Goal: Task Accomplishment & Management: Manage account settings

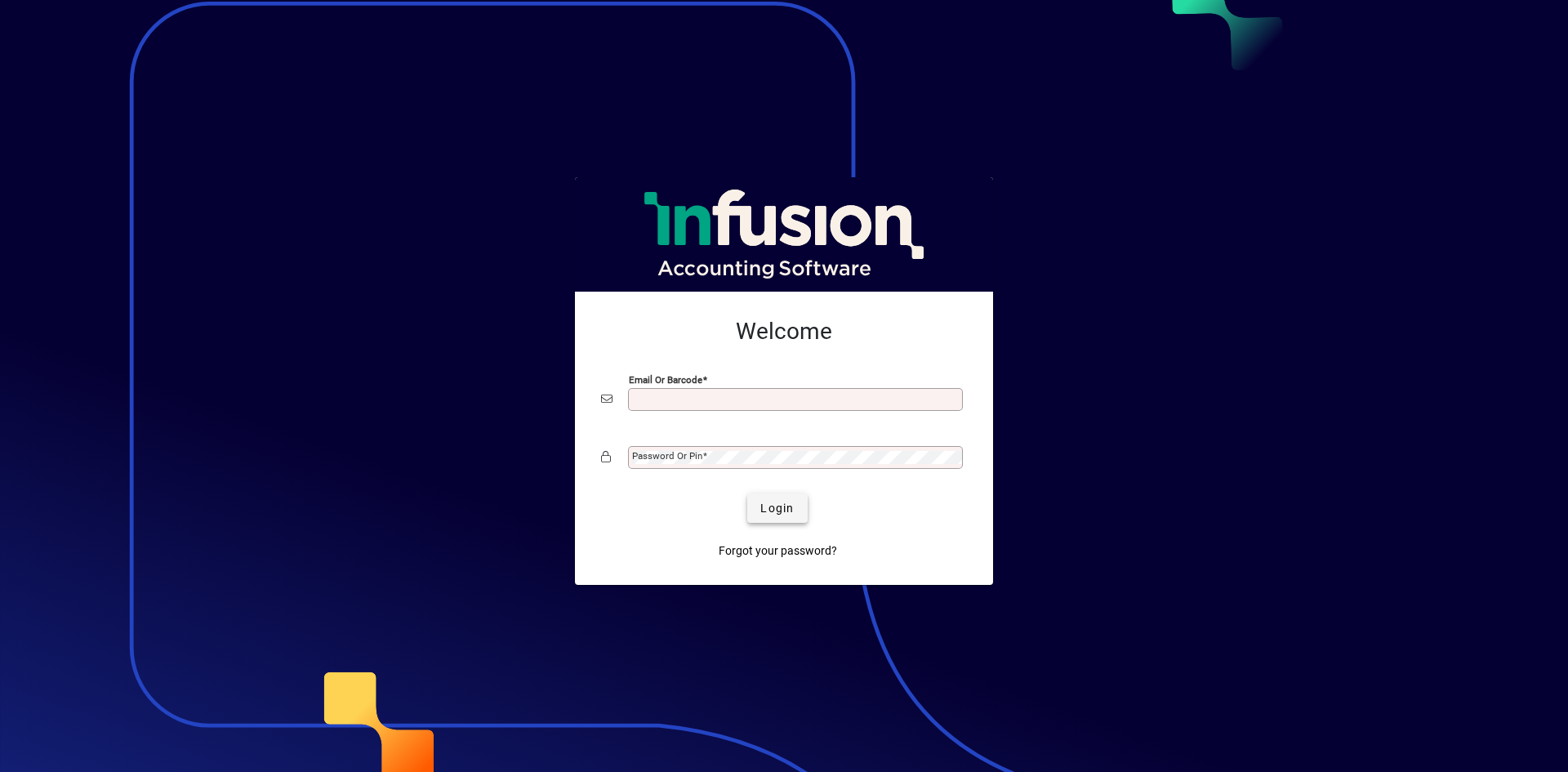
type input "**********"
click at [770, 505] on span "Login" at bounding box center [777, 509] width 34 height 17
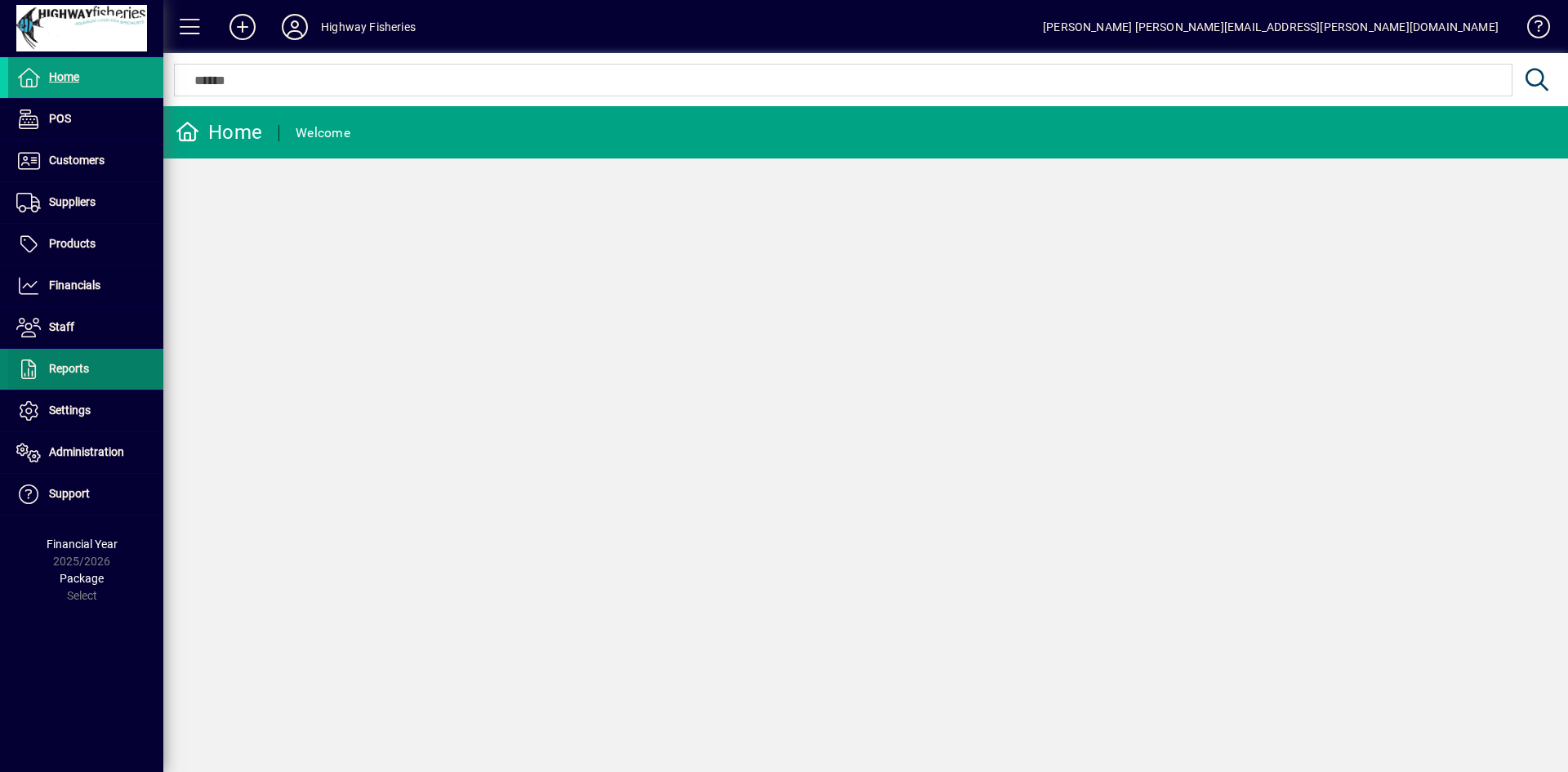
click at [75, 352] on span at bounding box center [86, 370] width 156 height 40
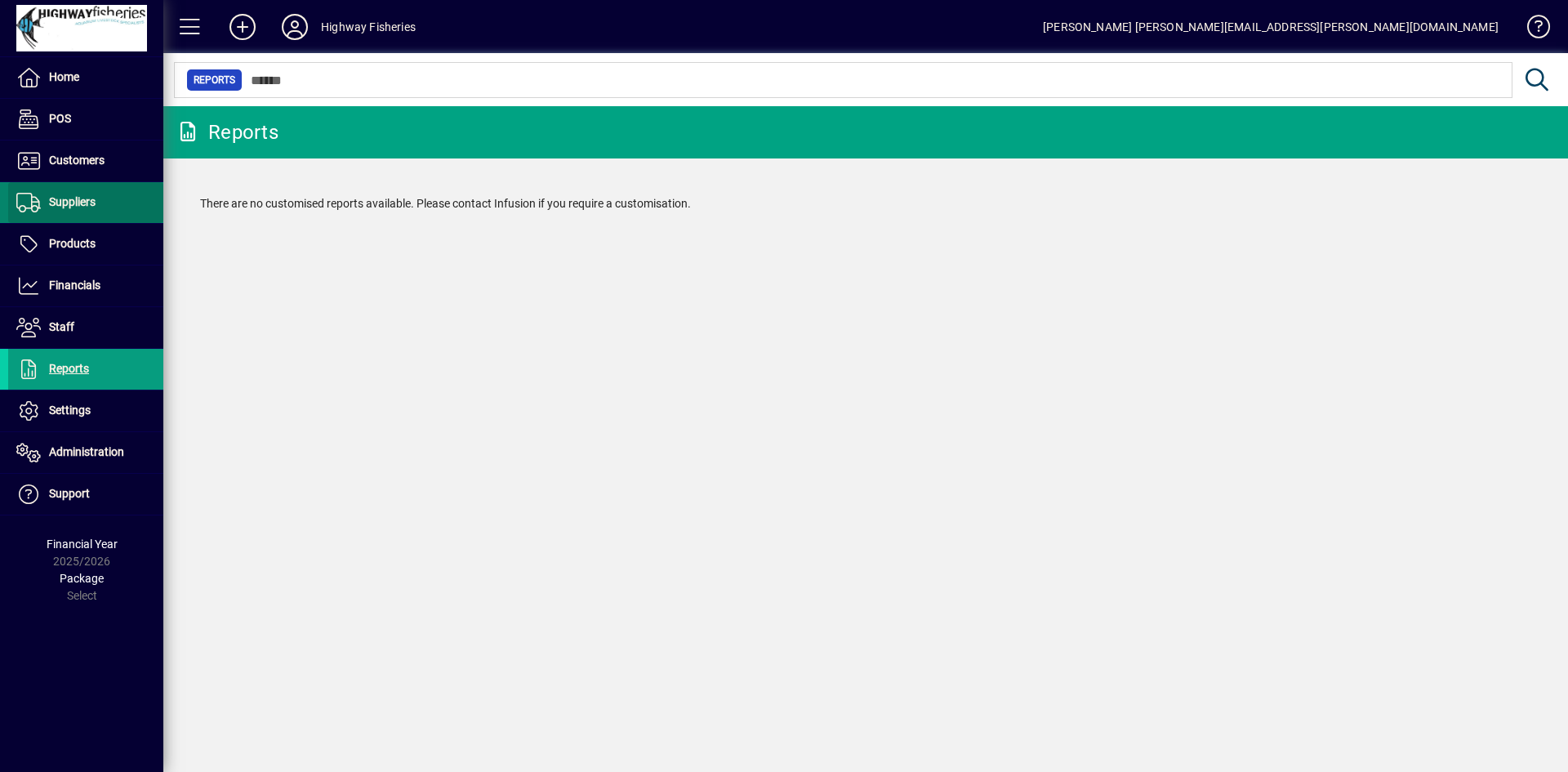
click at [63, 213] on span at bounding box center [86, 203] width 156 height 40
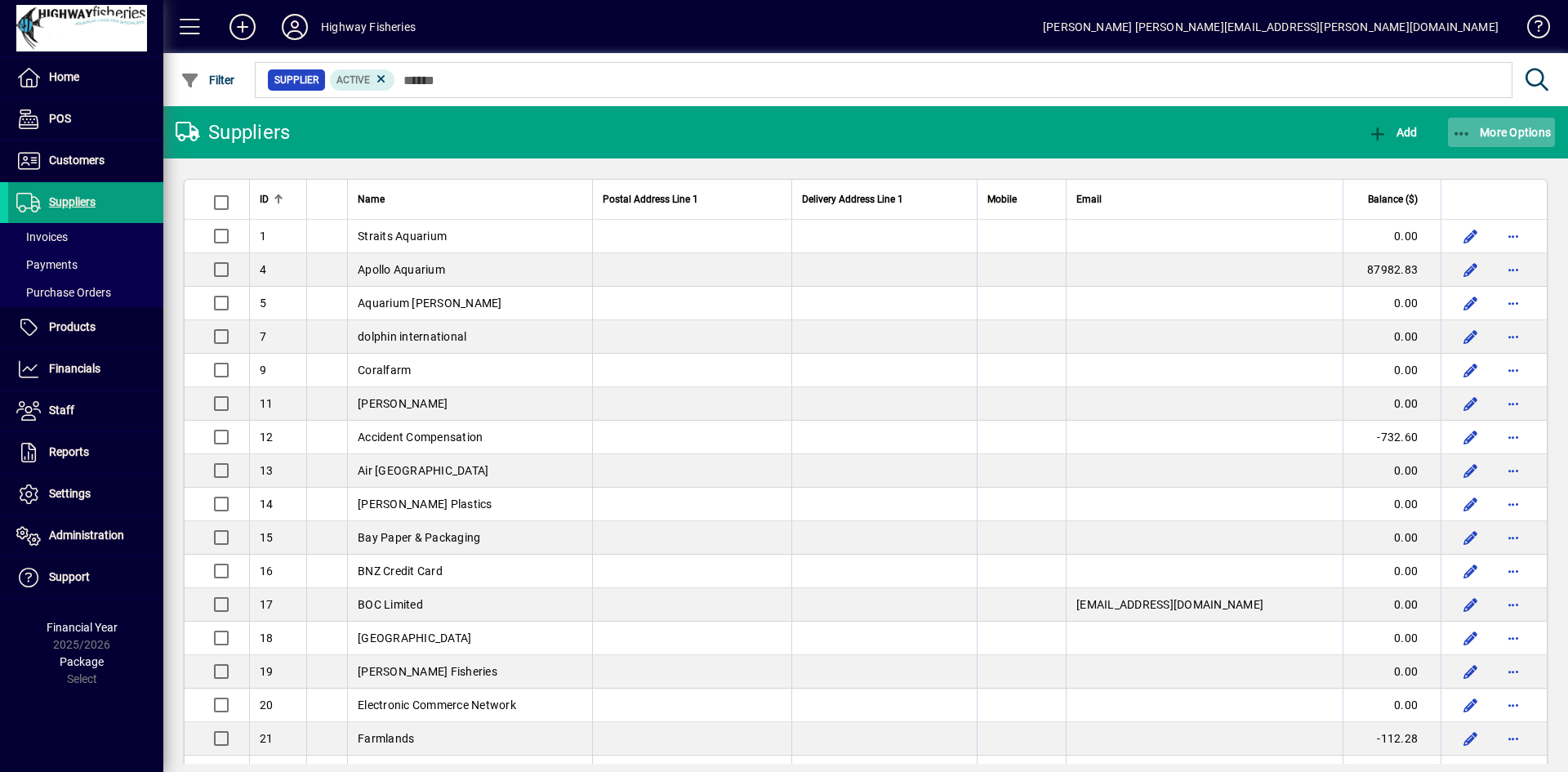
click at [1467, 144] on span "button" at bounding box center [1501, 132] width 107 height 40
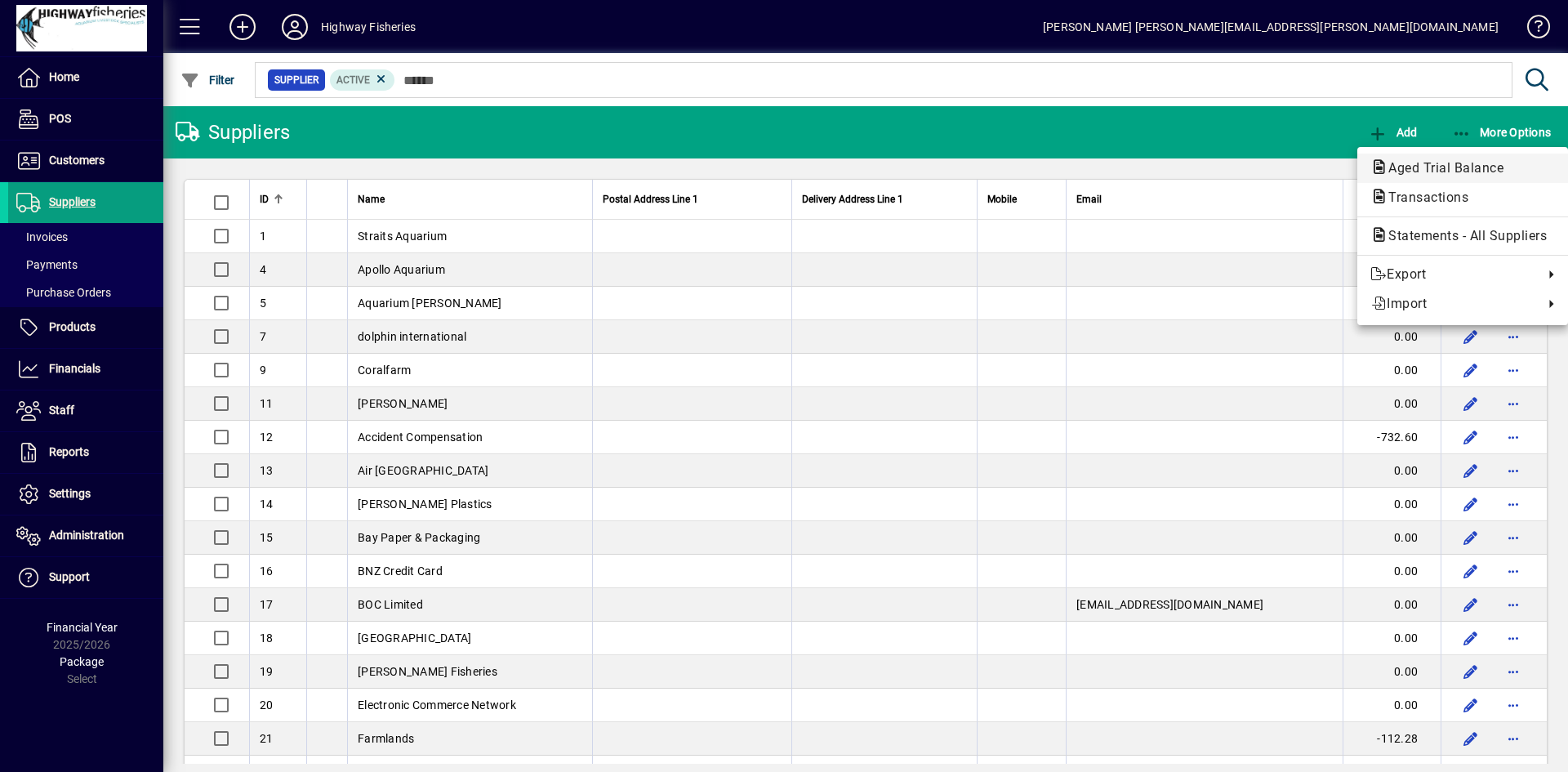
click at [1457, 168] on span "Aged Trial Balance" at bounding box center [1441, 168] width 141 height 15
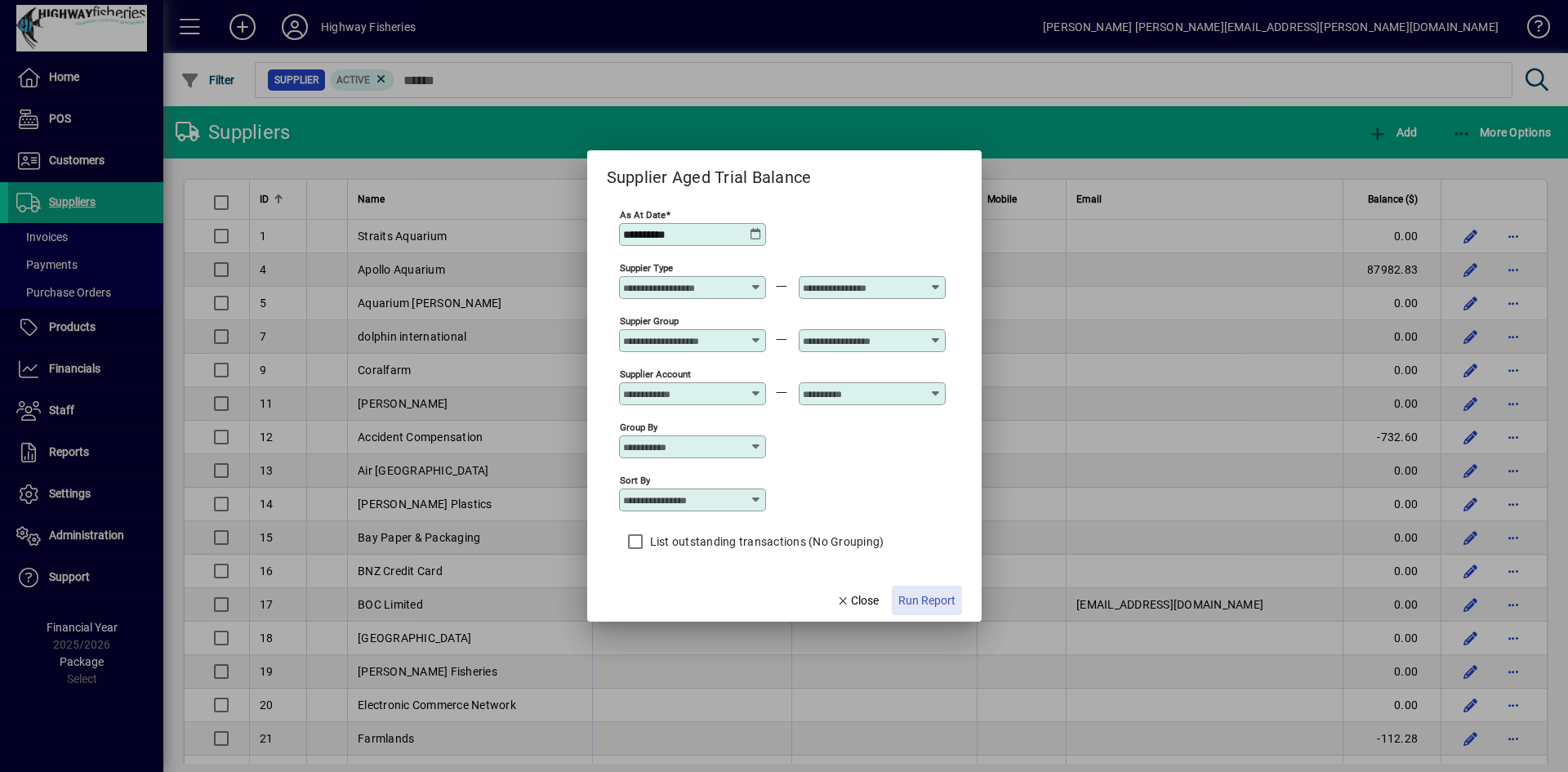
click at [943, 596] on span "Run Report" at bounding box center [926, 601] width 58 height 17
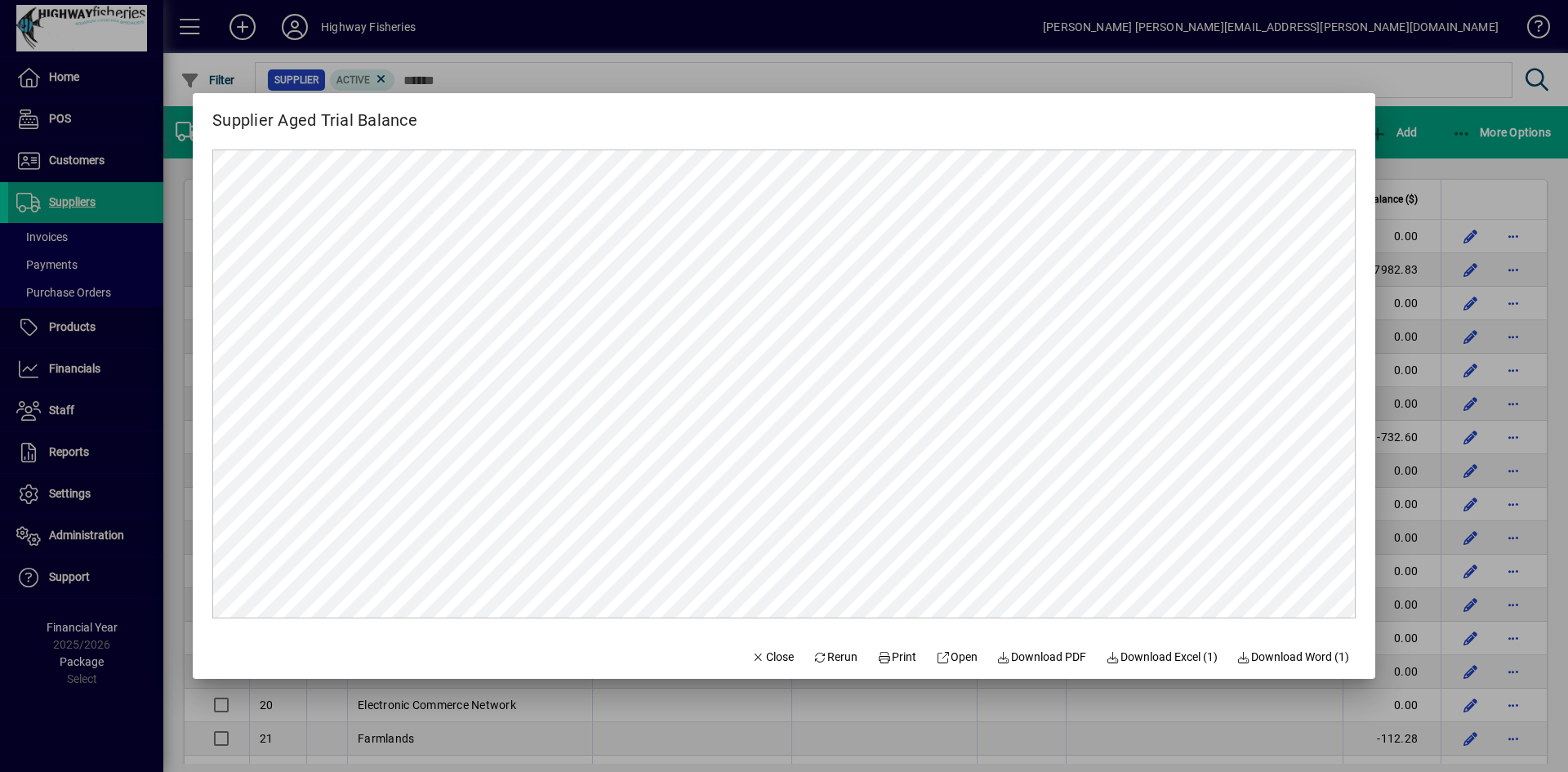
click at [905, 54] on div at bounding box center [784, 386] width 1568 height 772
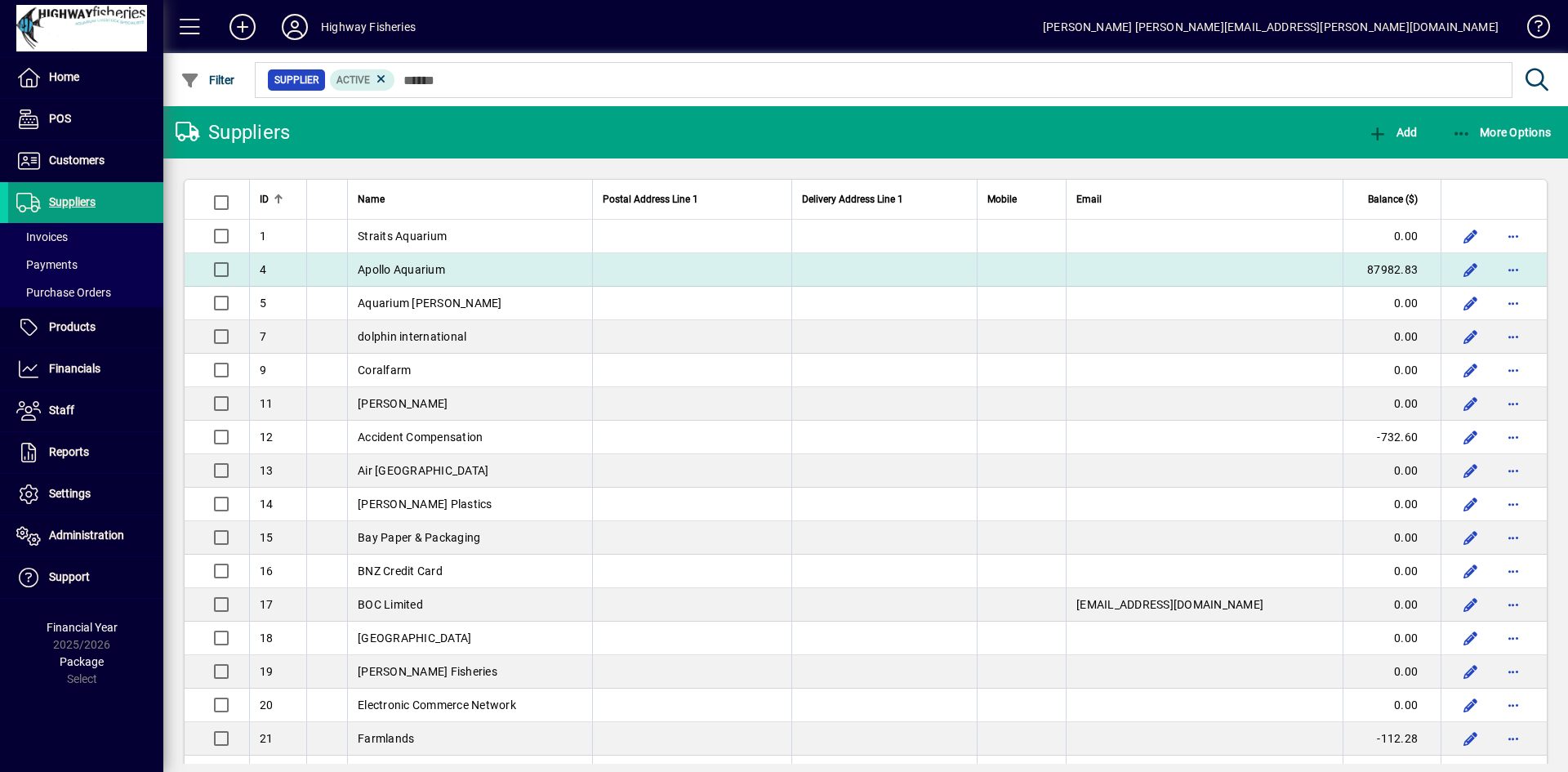
click at [432, 273] on span "Apollo Aquarium" at bounding box center [401, 269] width 88 height 13
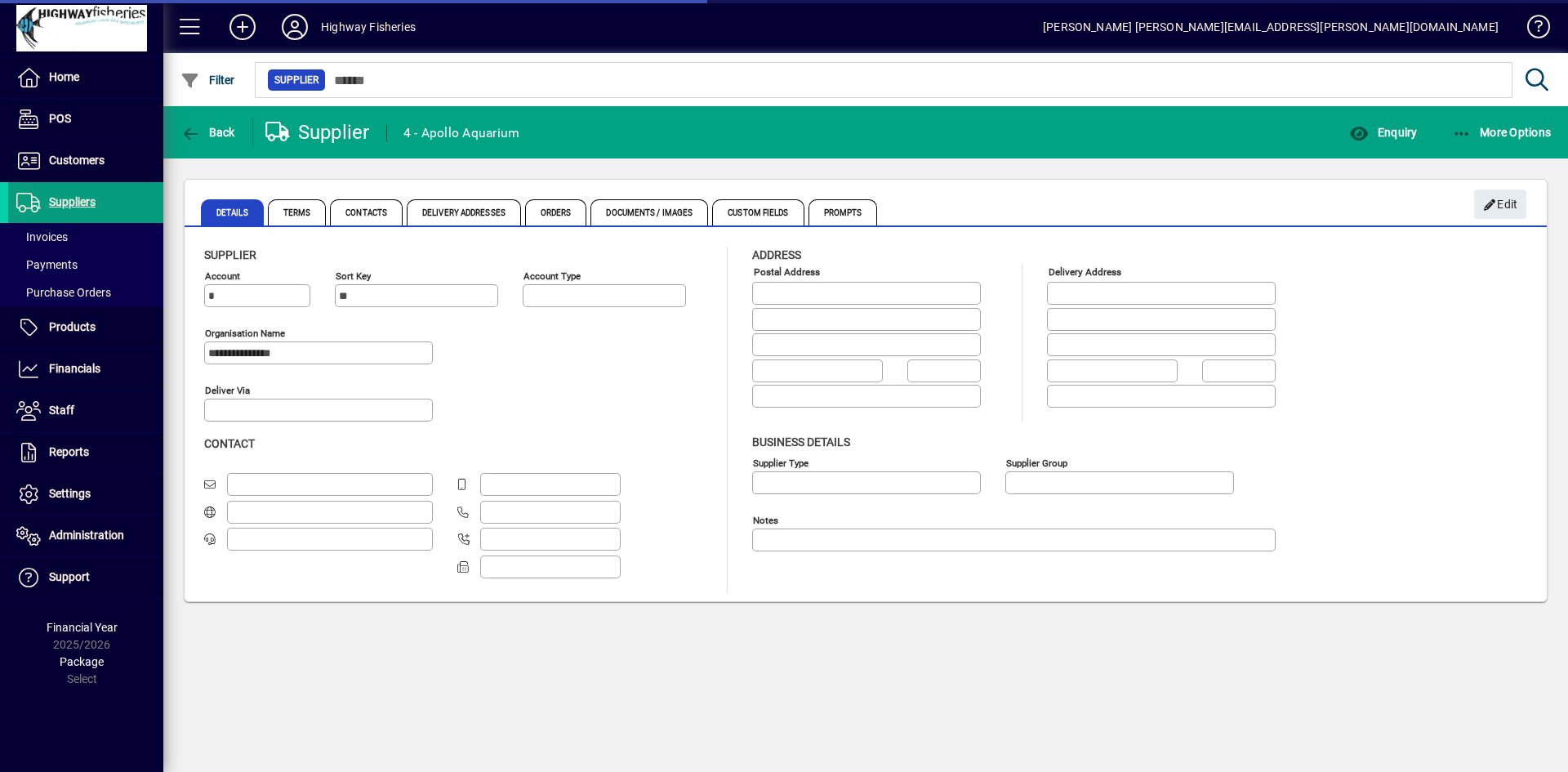
type input "**********"
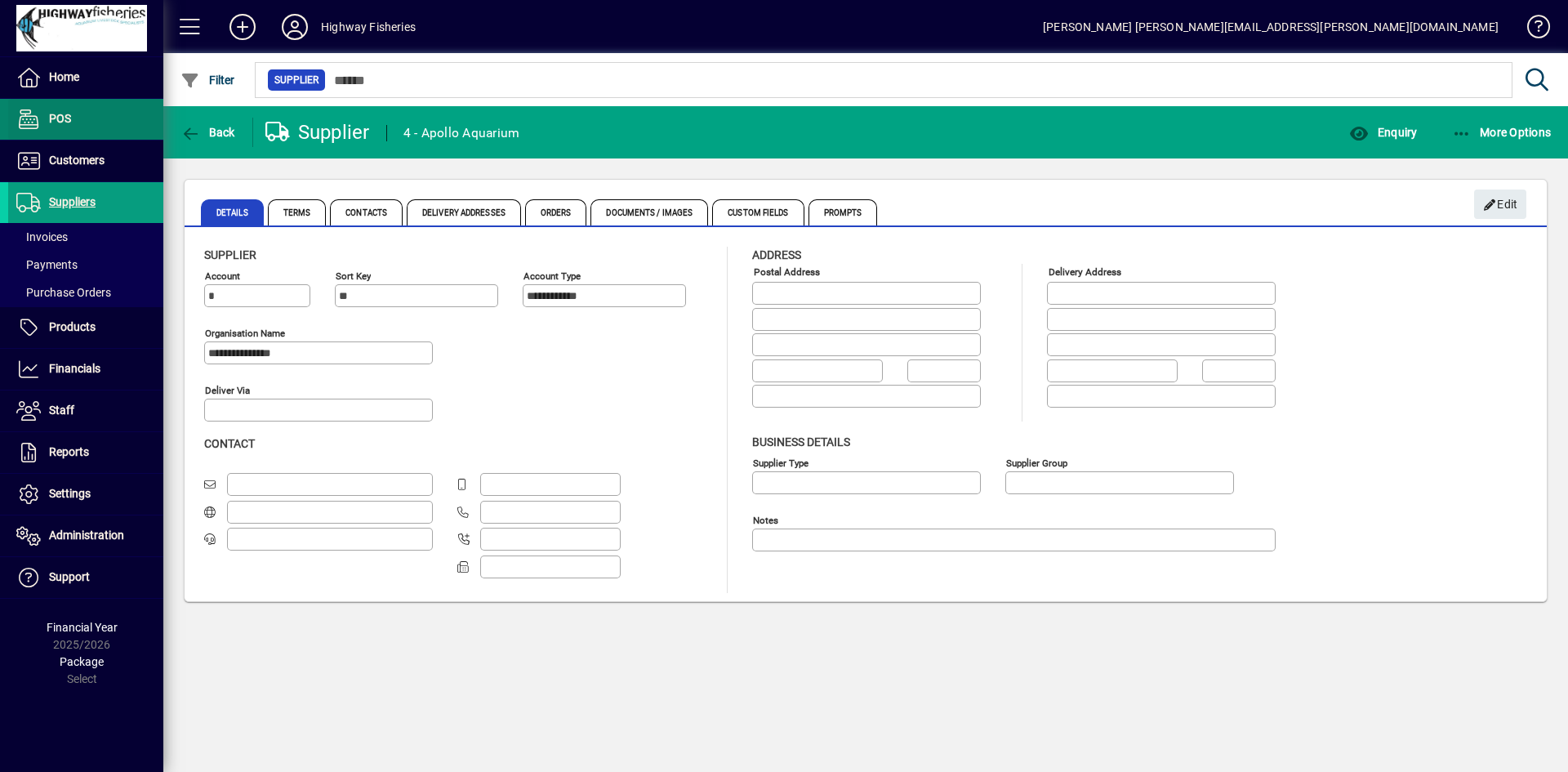
drag, startPoint x: 90, startPoint y: 78, endPoint x: 121, endPoint y: 108, distance: 43.1
click at [90, 78] on span at bounding box center [86, 77] width 156 height 40
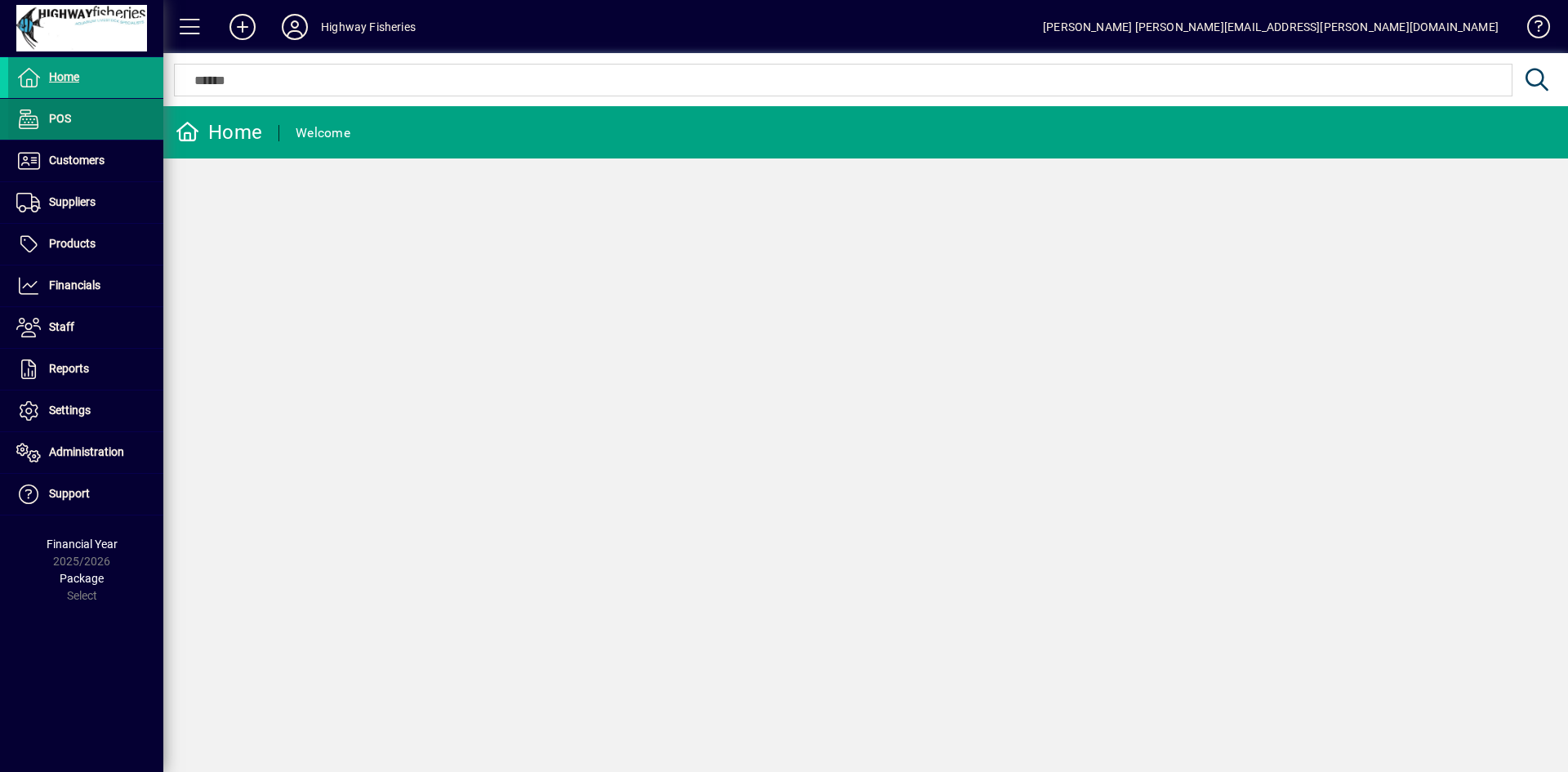
click at [80, 109] on span at bounding box center [86, 119] width 156 height 40
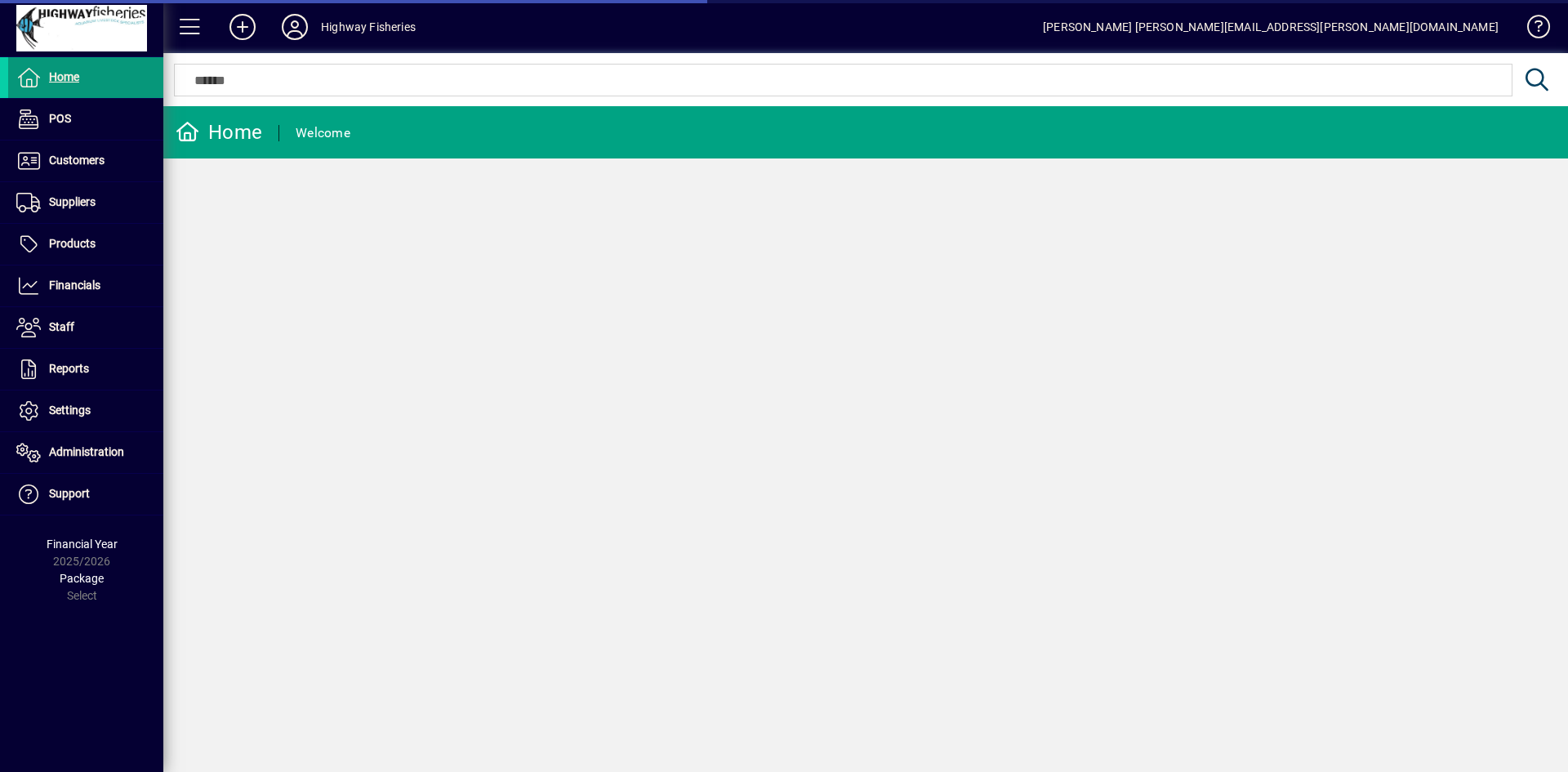
click at [50, 86] on span "Home" at bounding box center [44, 77] width 71 height 20
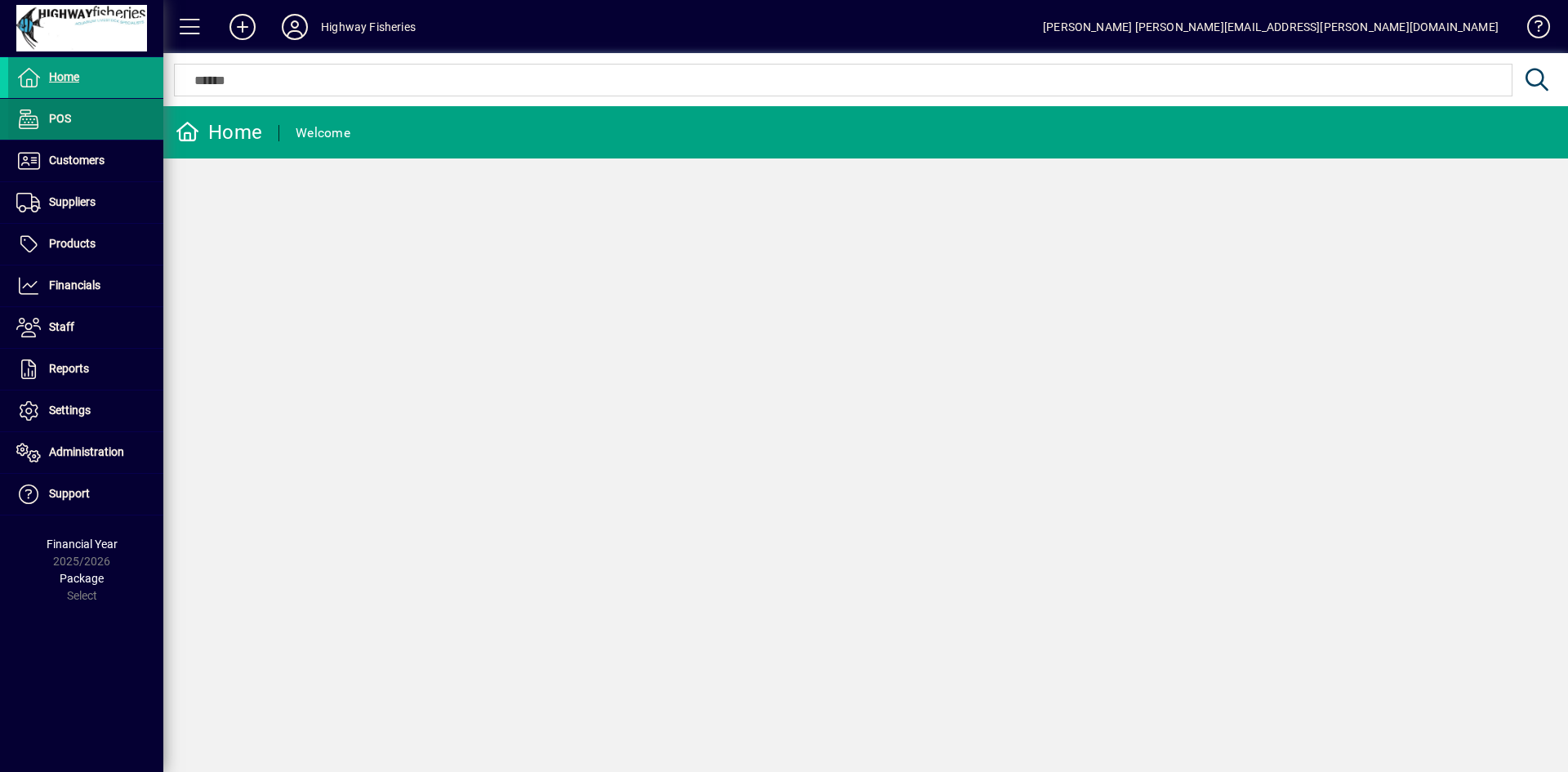
click at [94, 121] on span at bounding box center [86, 119] width 156 height 40
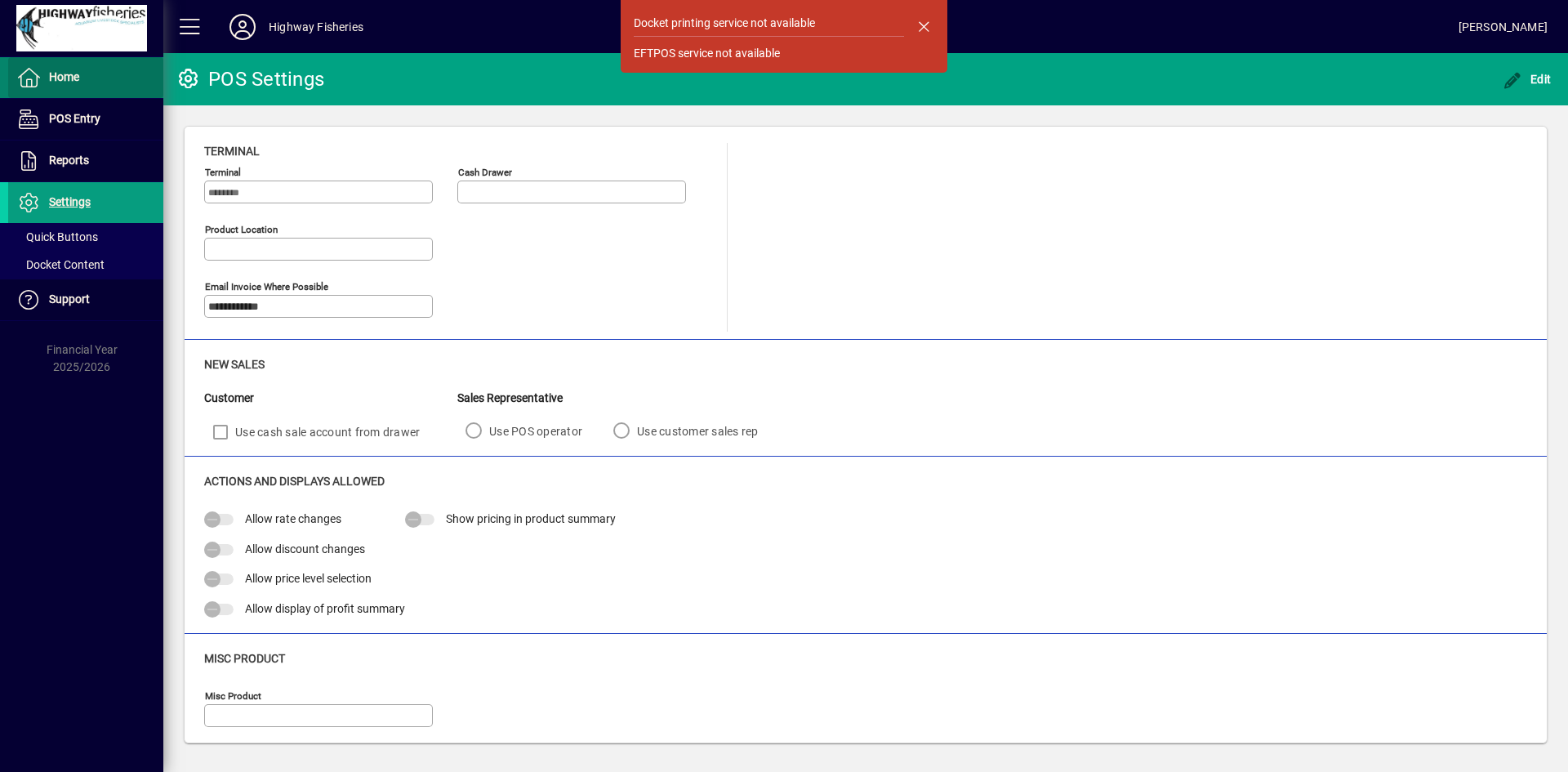
click at [54, 60] on span at bounding box center [86, 77] width 156 height 40
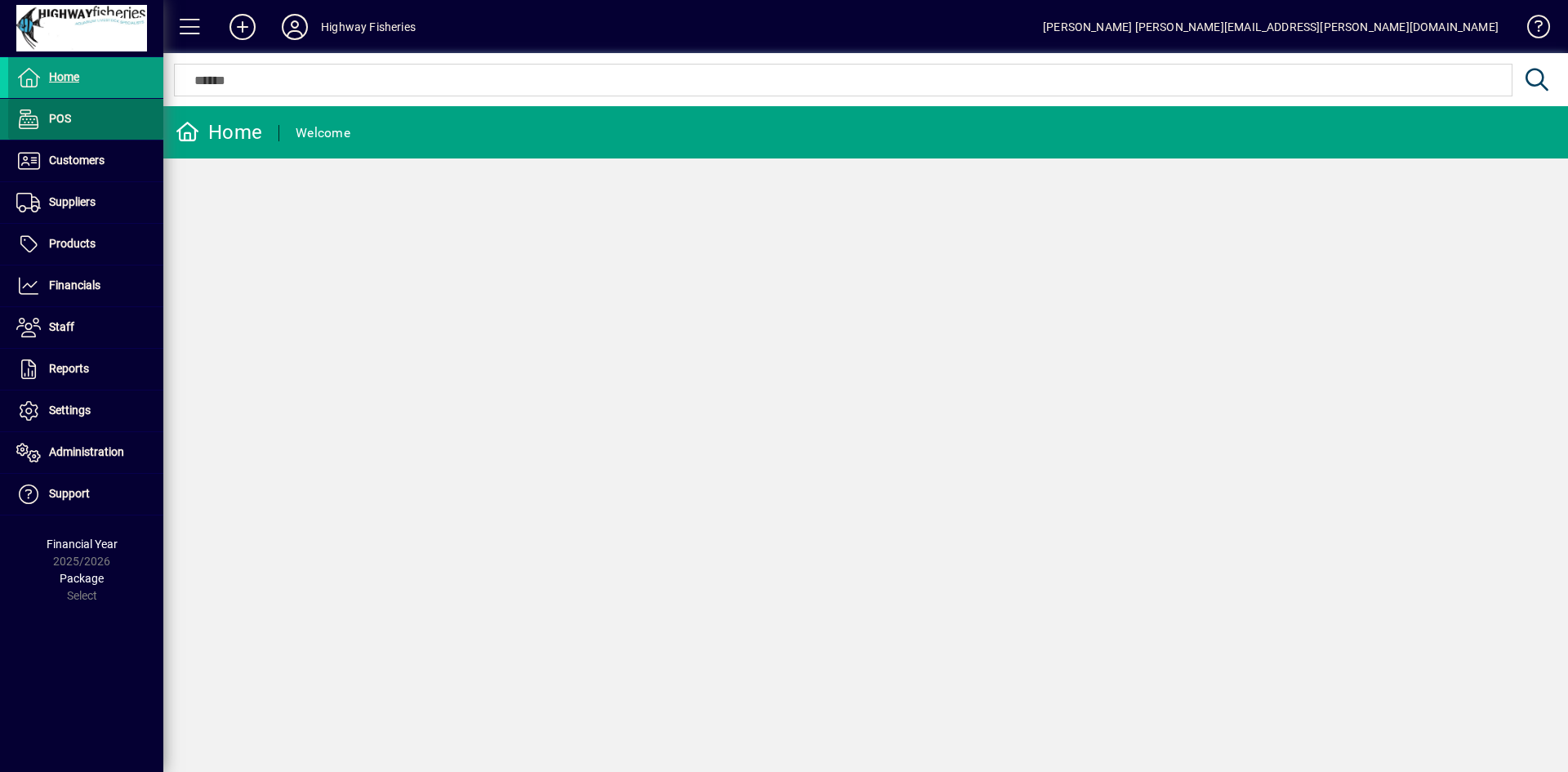
click at [74, 128] on span at bounding box center [86, 119] width 156 height 40
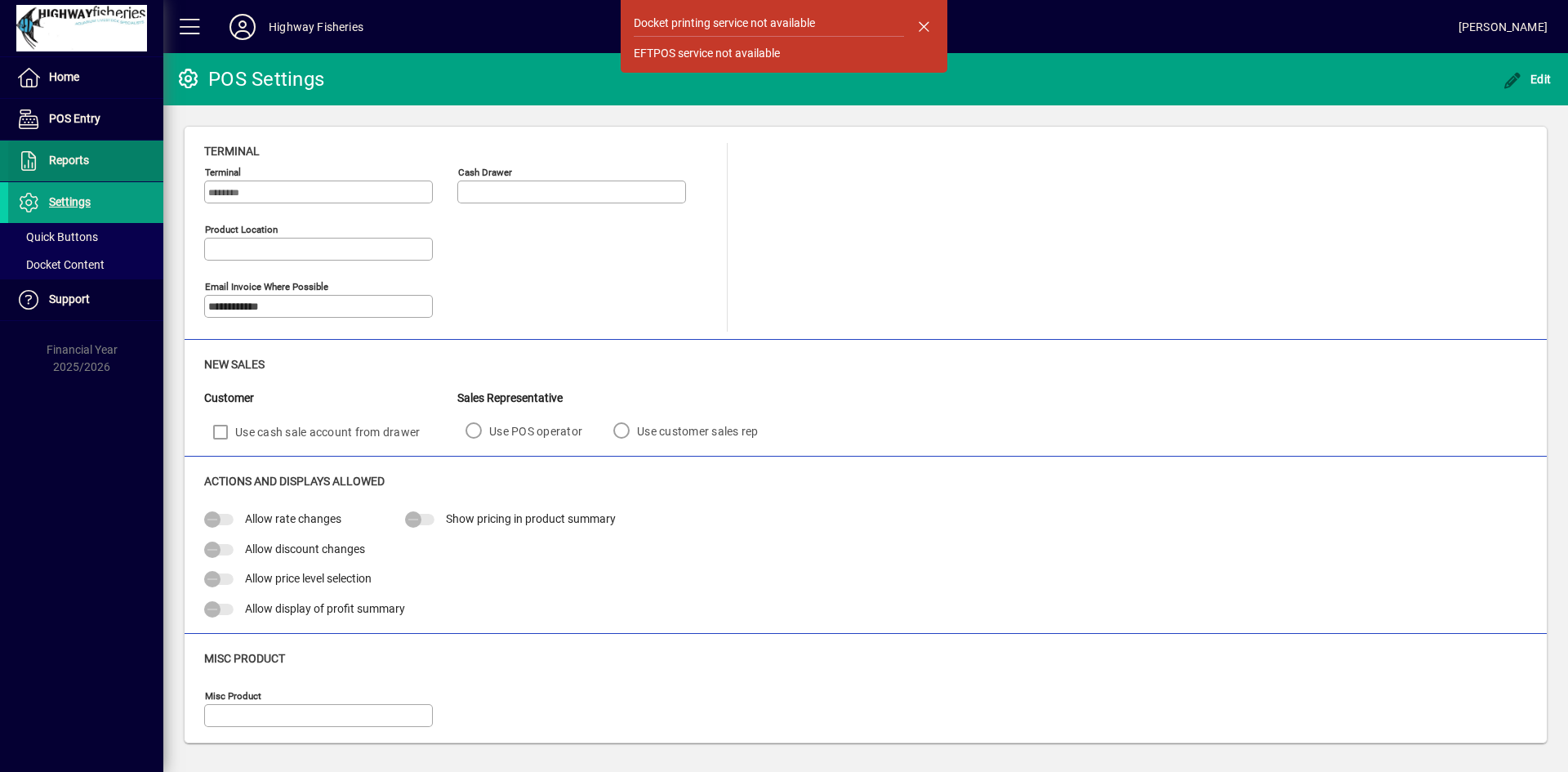
click at [62, 175] on span at bounding box center [86, 161] width 156 height 40
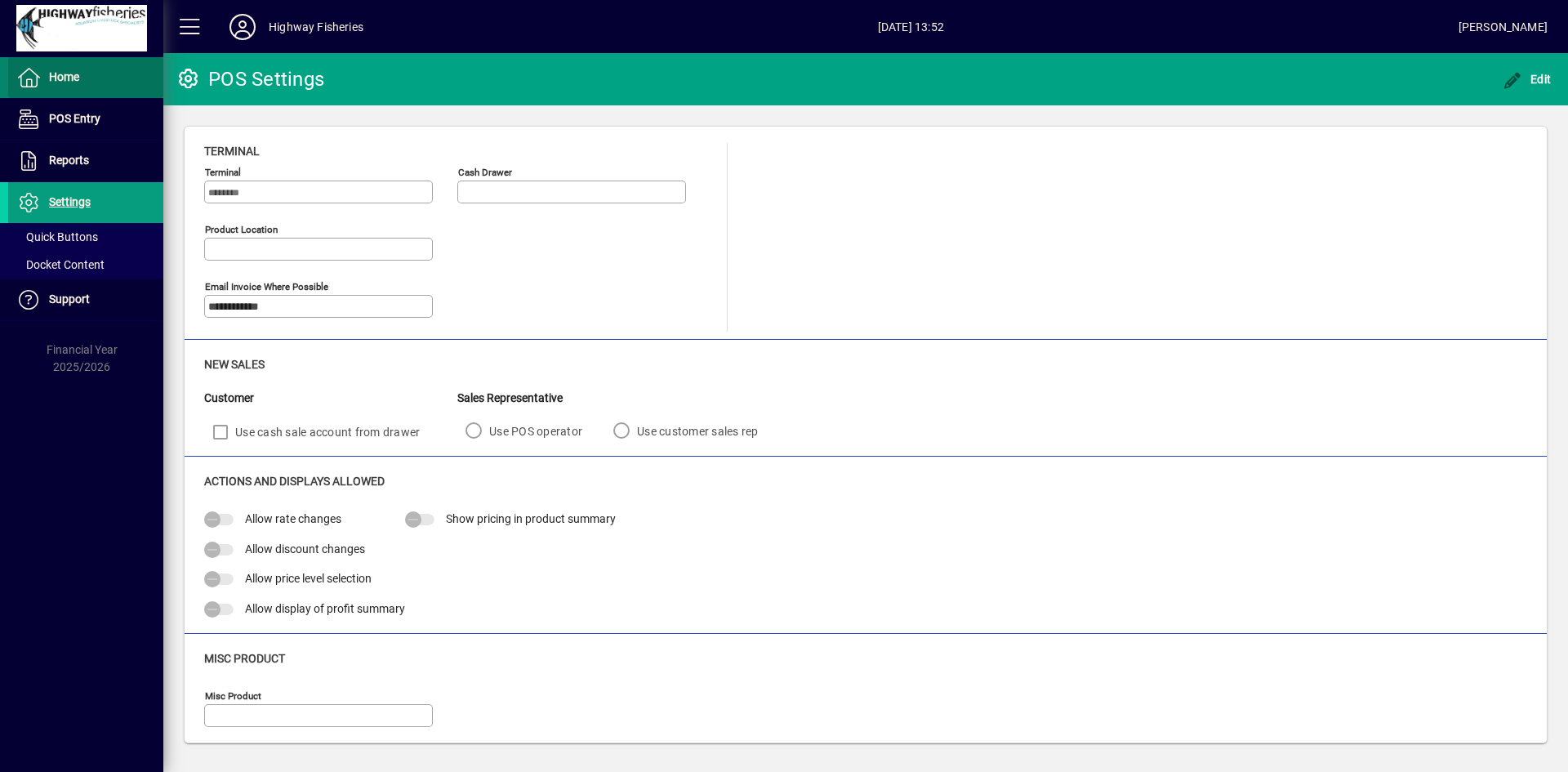
click at [72, 85] on span "Home" at bounding box center [44, 77] width 71 height 20
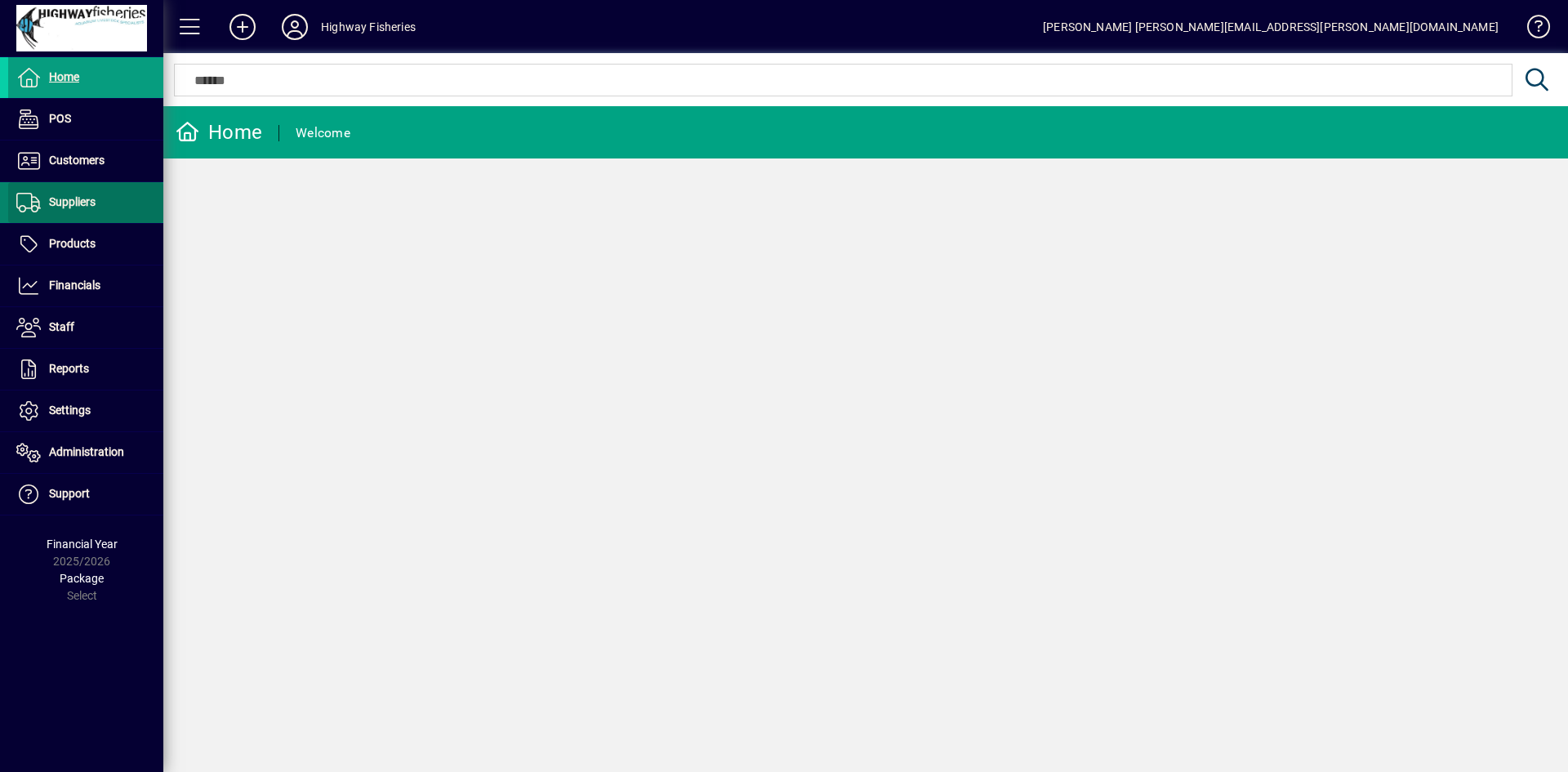
click at [75, 205] on span "Suppliers" at bounding box center [72, 201] width 46 height 13
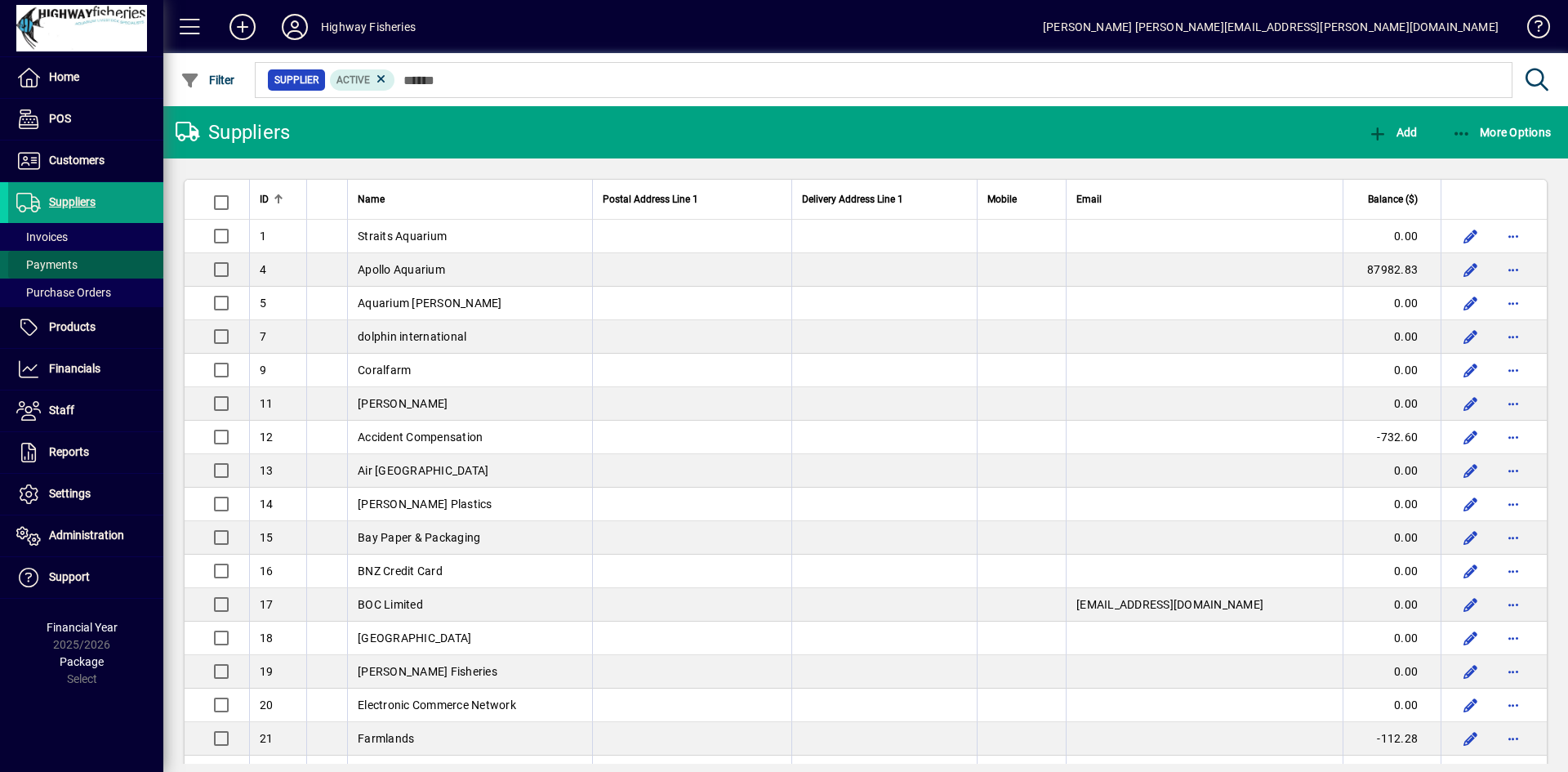
click at [74, 256] on span "Payments" at bounding box center [43, 265] width 70 height 17
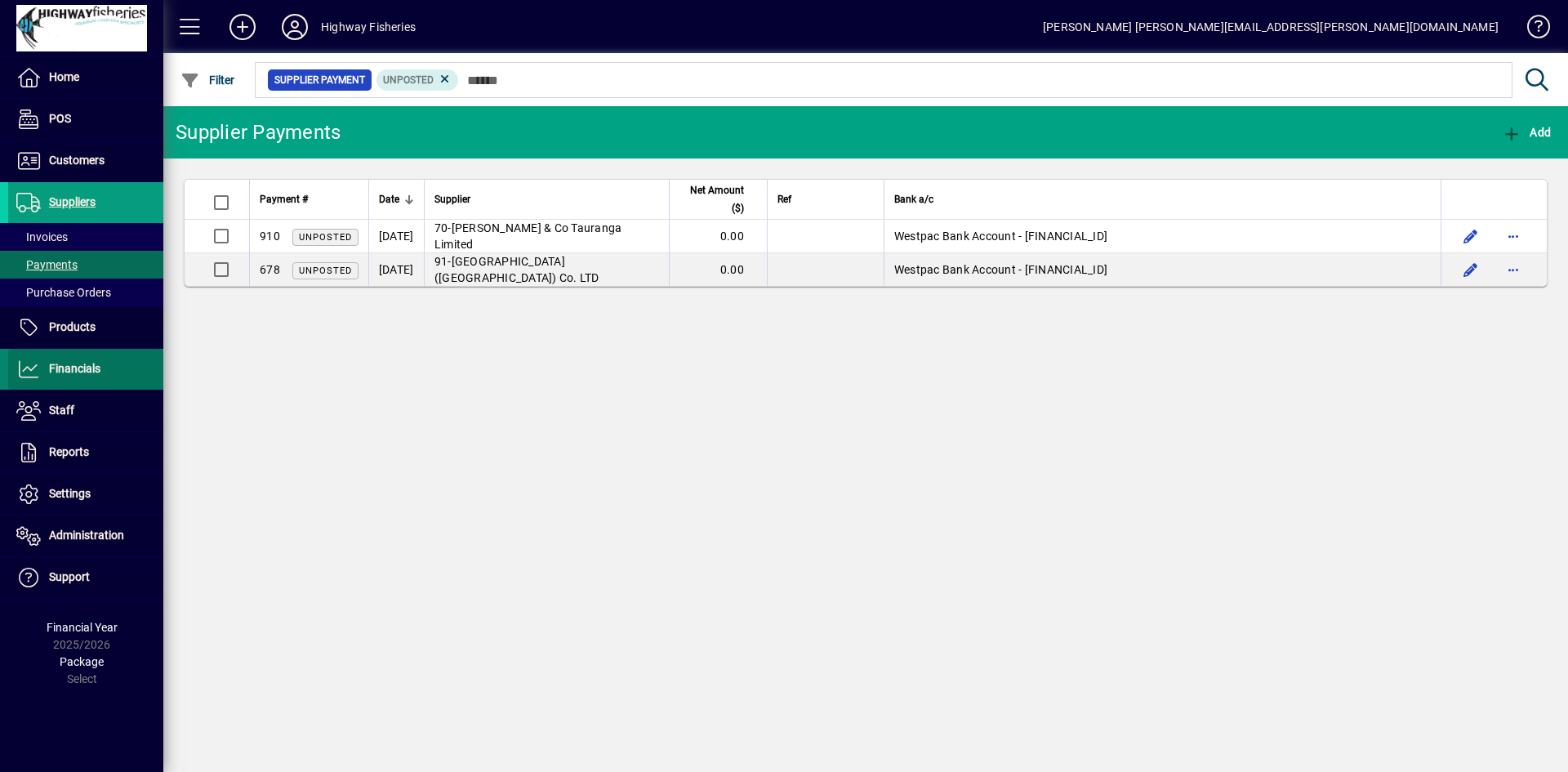
click at [100, 365] on span "Financials" at bounding box center [75, 368] width 52 height 13
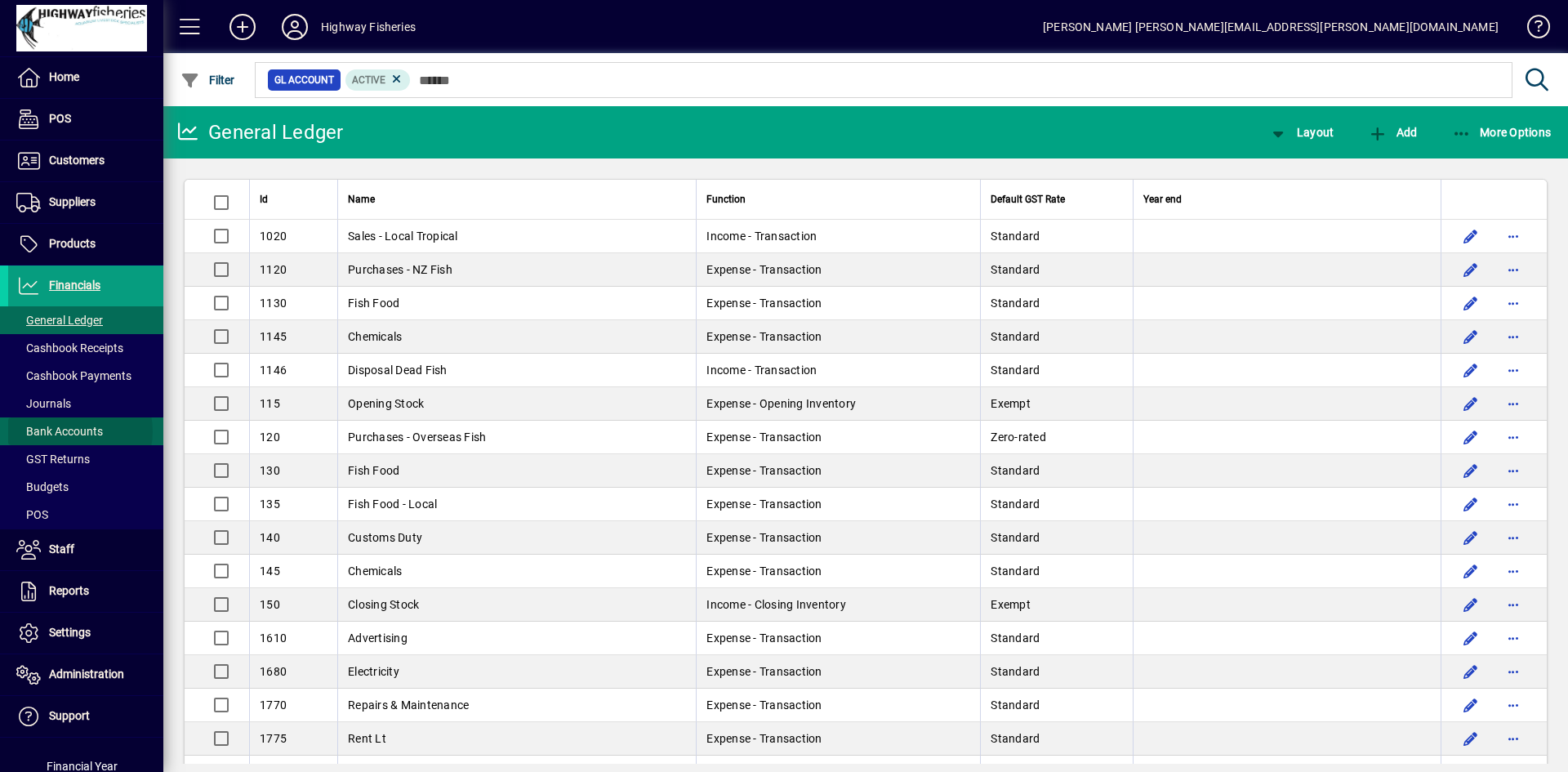
click at [75, 432] on span "Bank Accounts" at bounding box center [59, 431] width 87 height 13
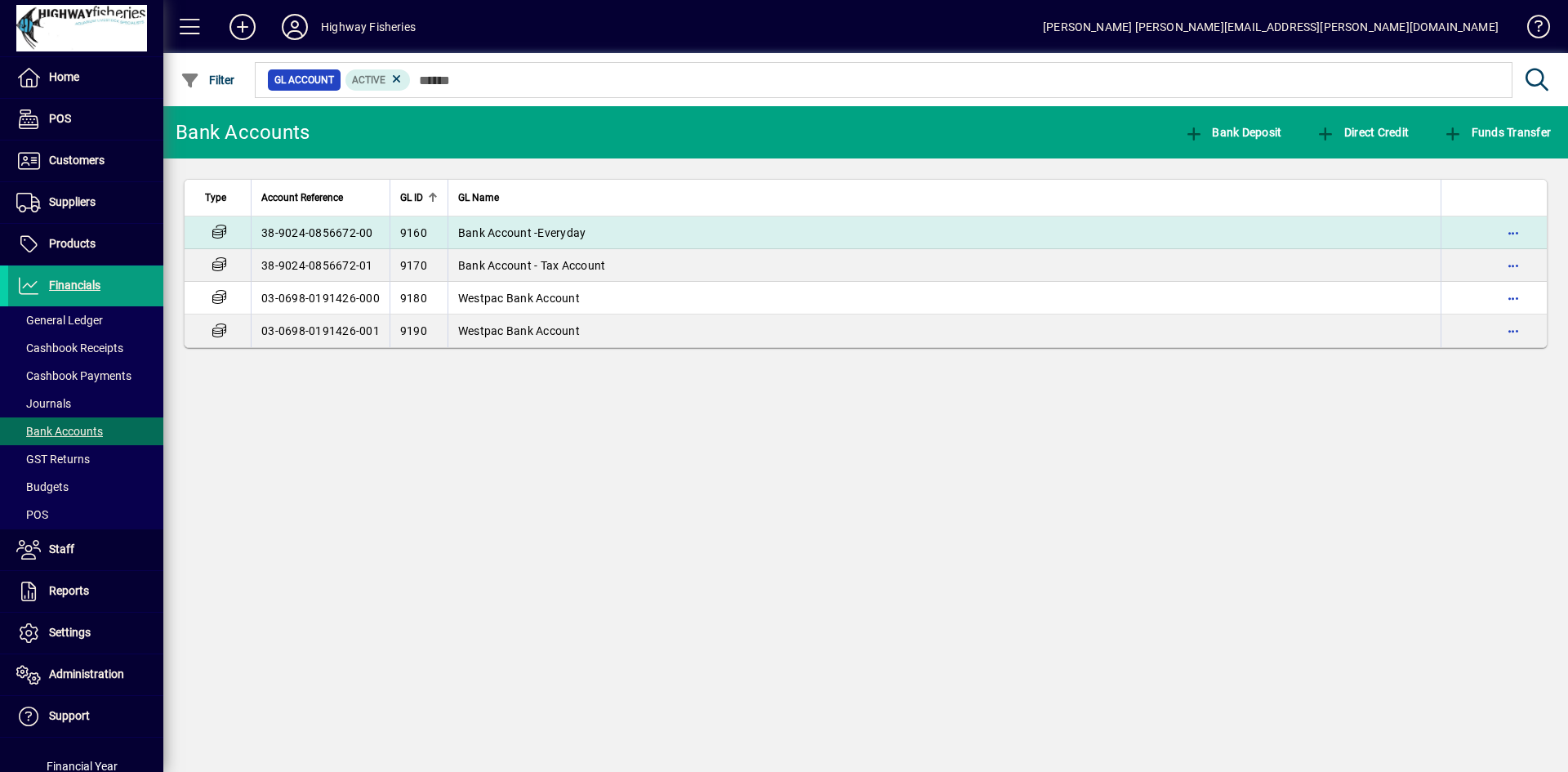
click at [489, 231] on span "Bank Account -Everyday" at bounding box center [522, 232] width 128 height 13
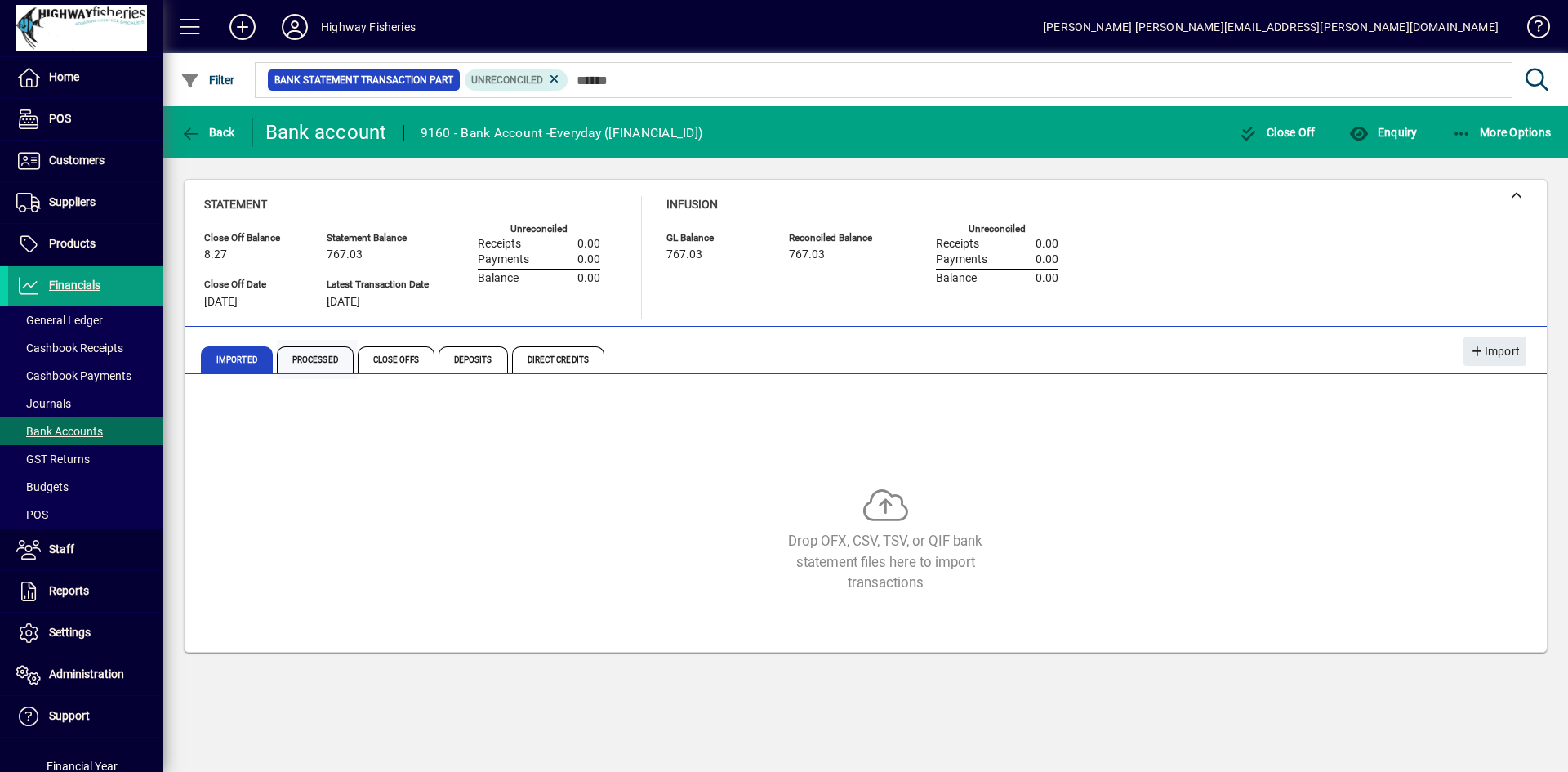
click at [308, 358] on span "Processed" at bounding box center [314, 359] width 76 height 26
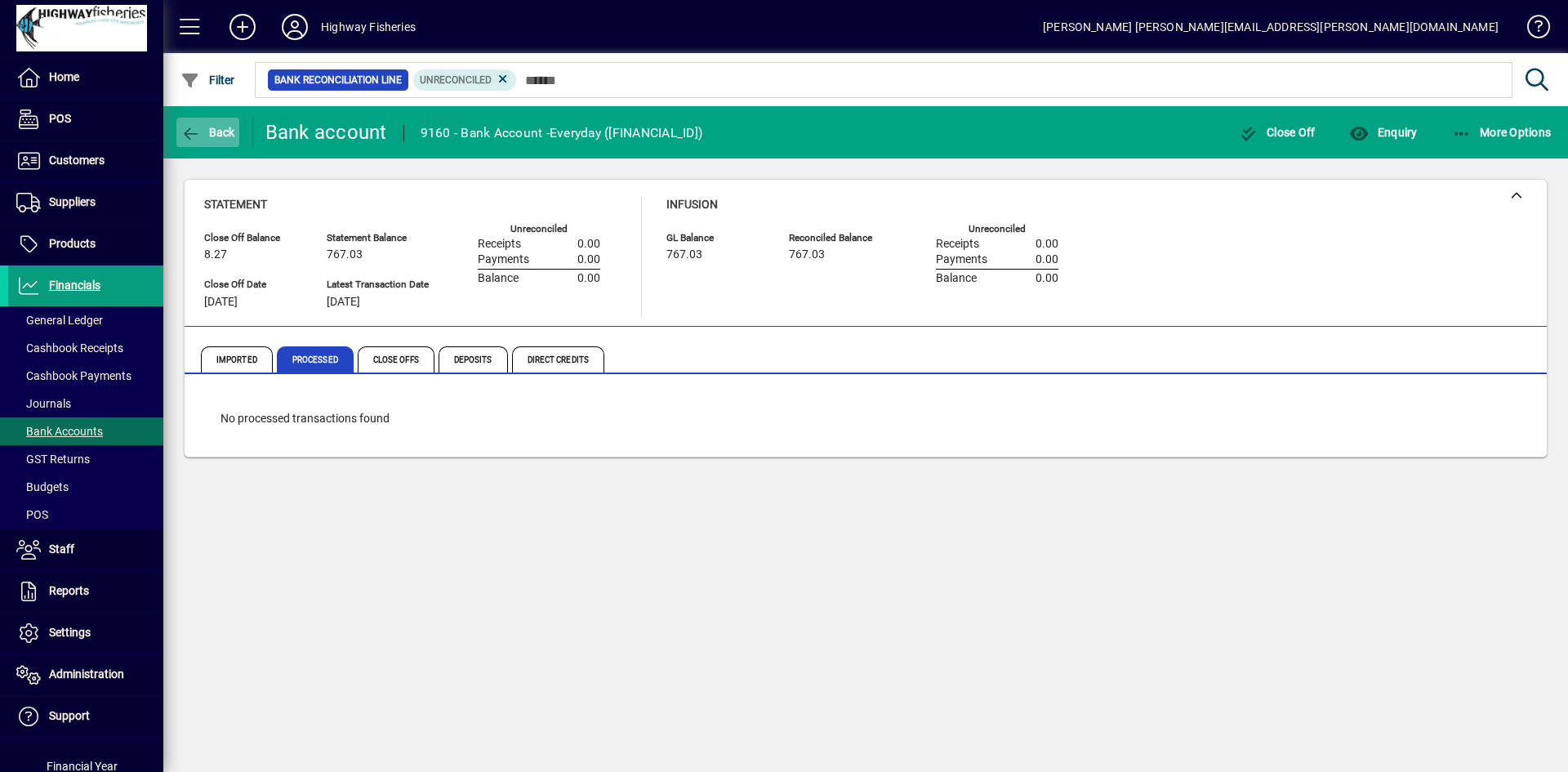
click at [198, 127] on icon "button" at bounding box center [191, 133] width 21 height 16
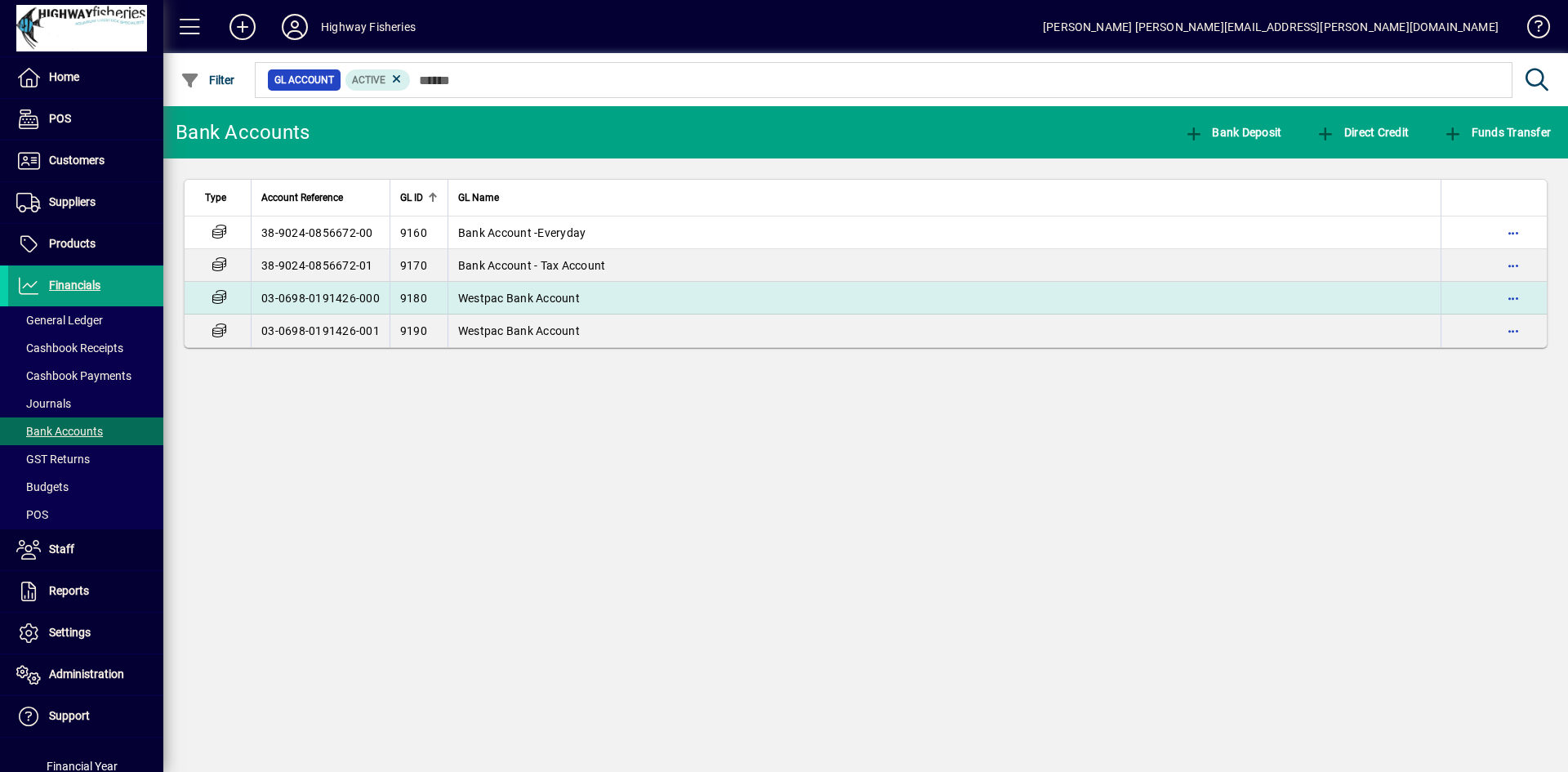
click at [502, 293] on span "Westpac Bank Account" at bounding box center [519, 297] width 122 height 13
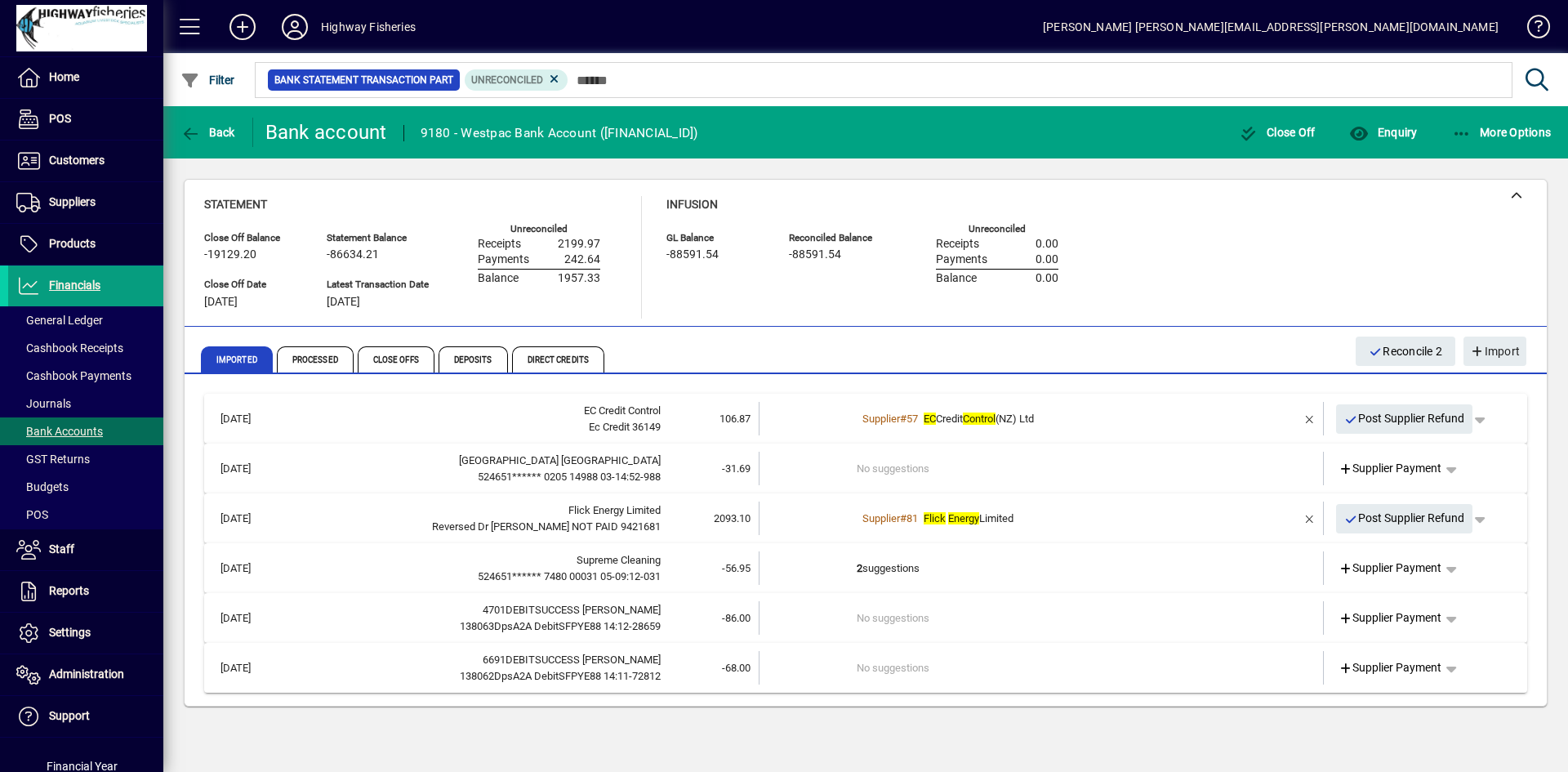
click at [557, 77] on icon at bounding box center [554, 79] width 15 height 15
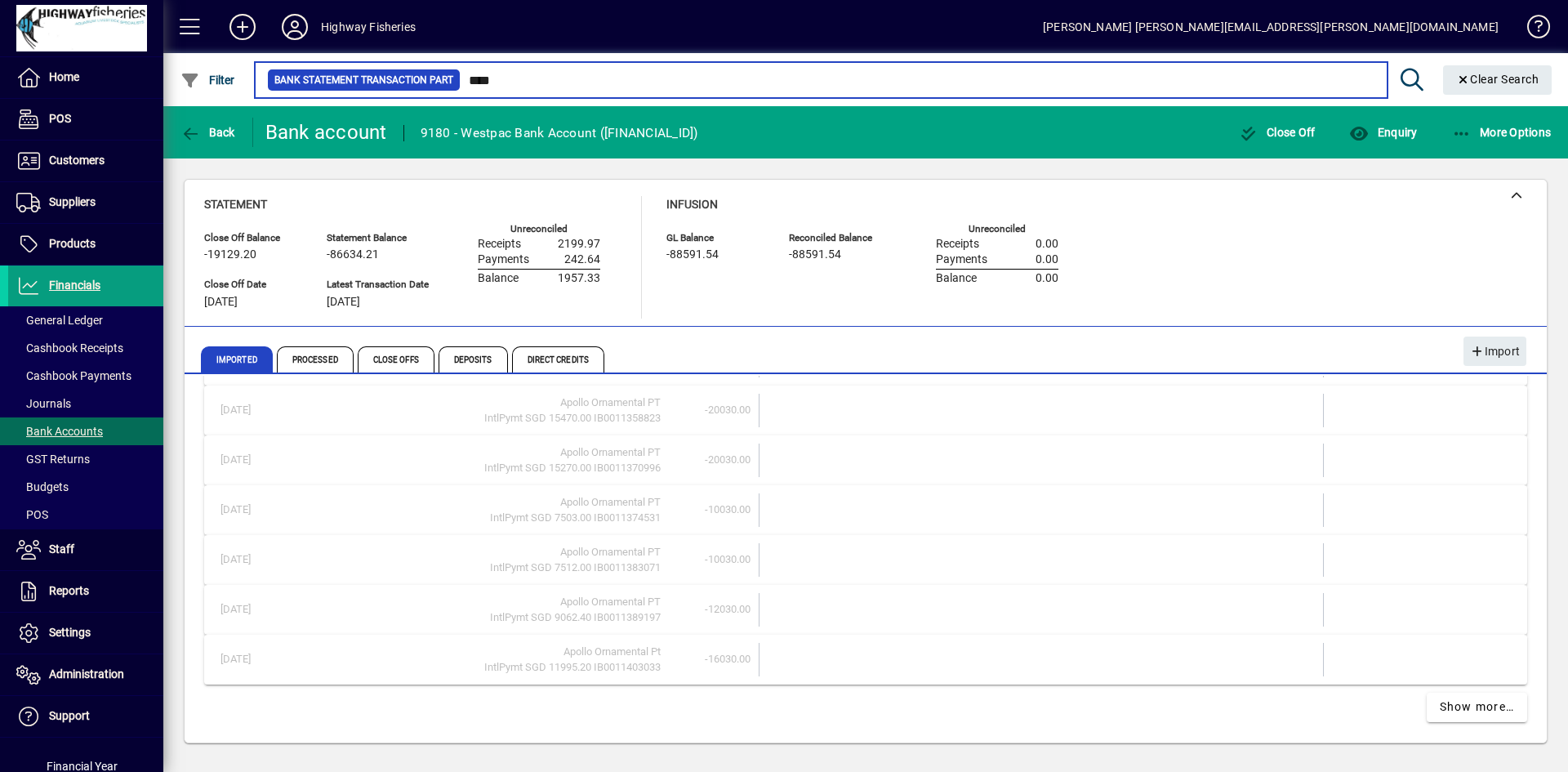
scroll to position [705, 0]
type input "****"
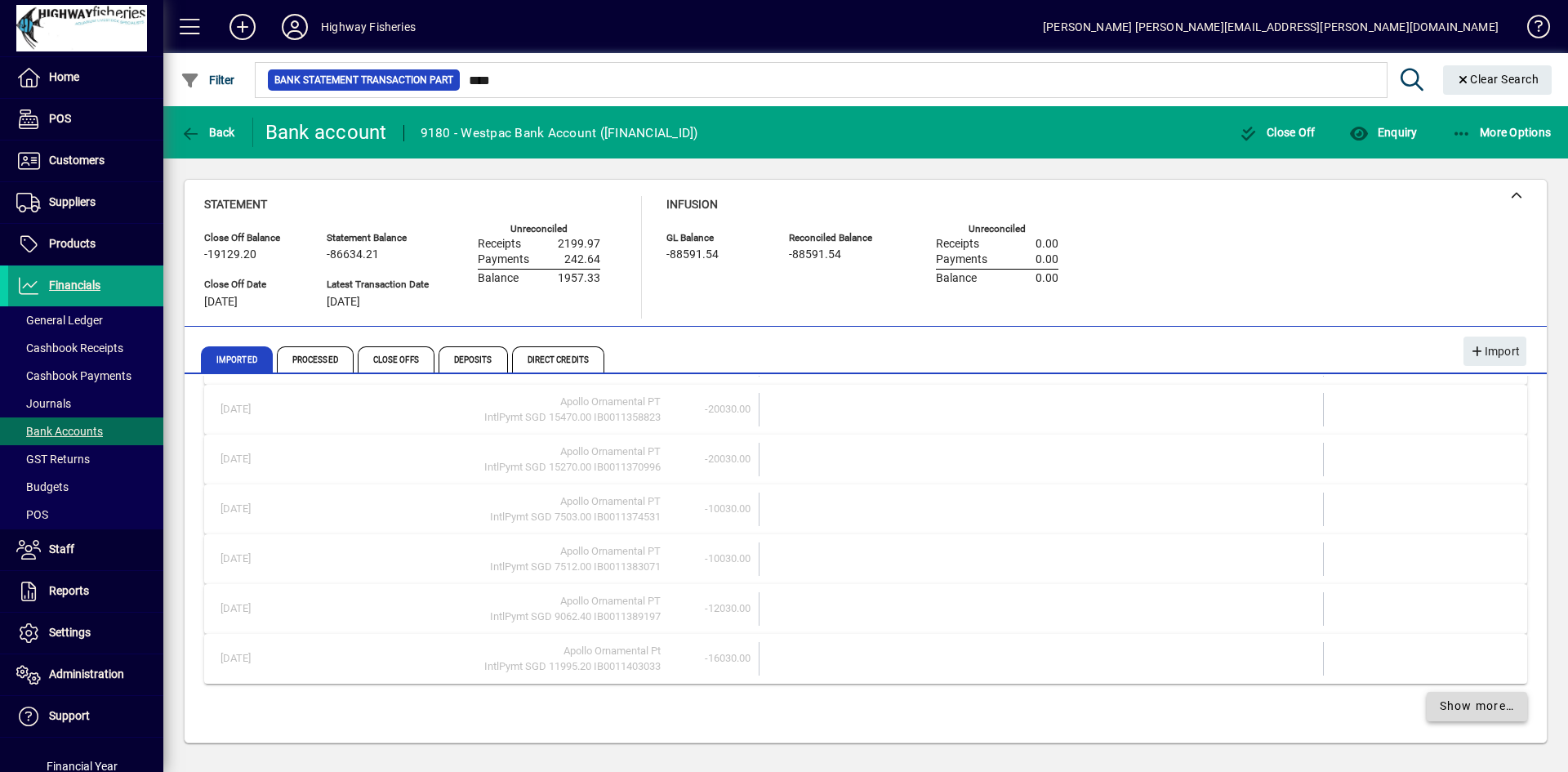
click at [1494, 706] on span "Show more…" at bounding box center [1476, 707] width 75 height 17
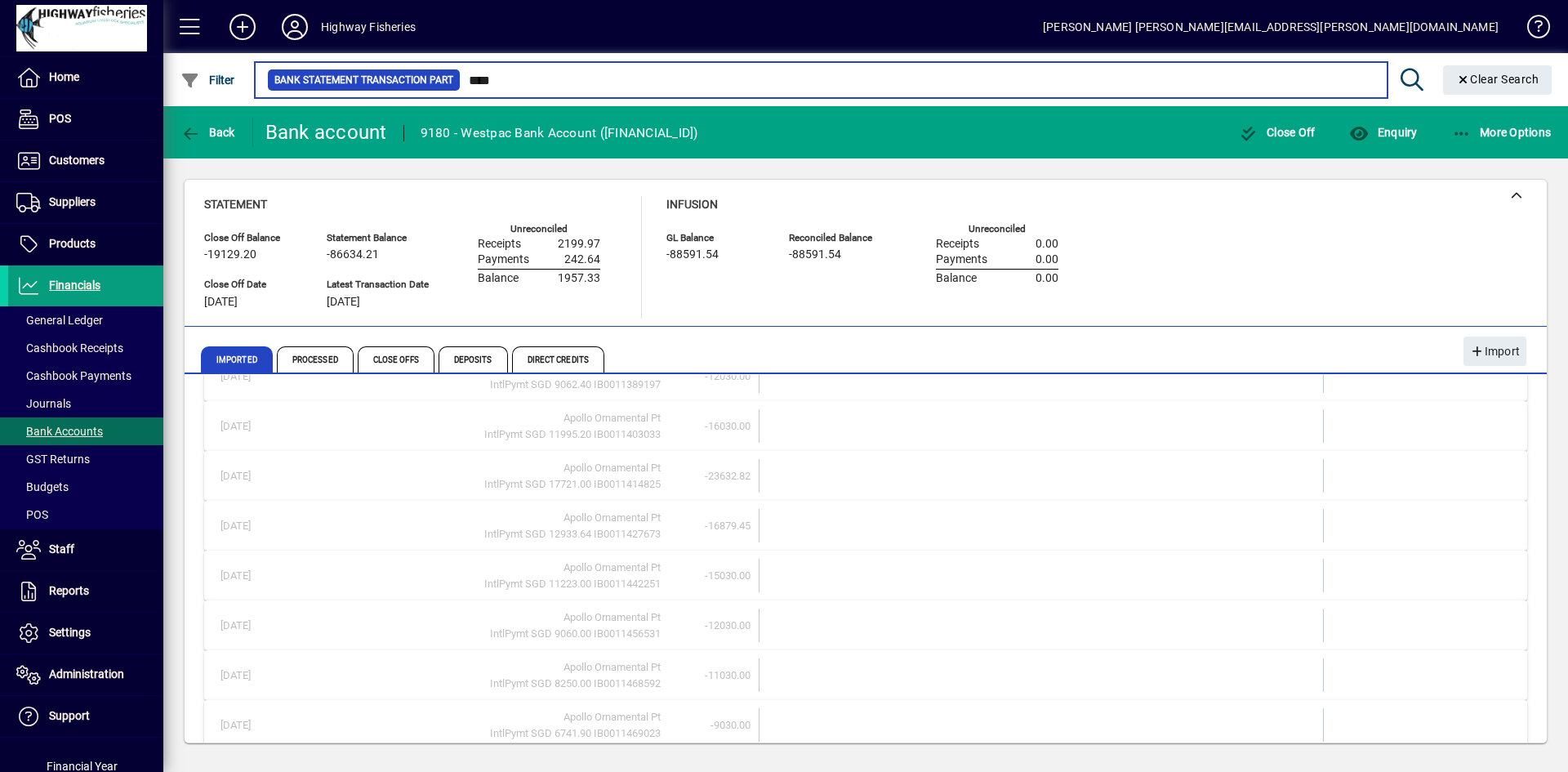
scroll to position [958, 0]
